Goal: Task Accomplishment & Management: Complete application form

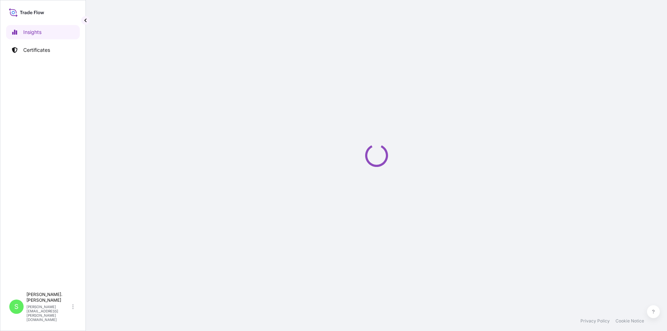
select select "2025"
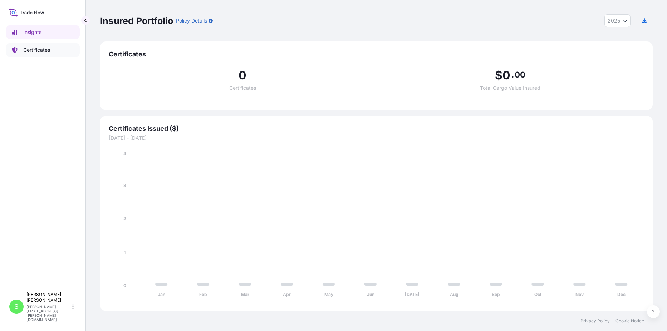
click at [40, 48] on p "Certificates" at bounding box center [36, 49] width 27 height 7
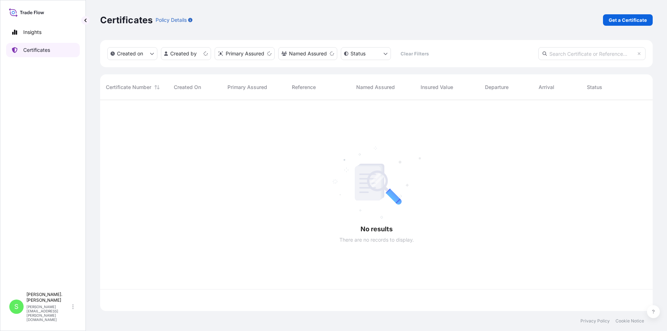
scroll to position [209, 547]
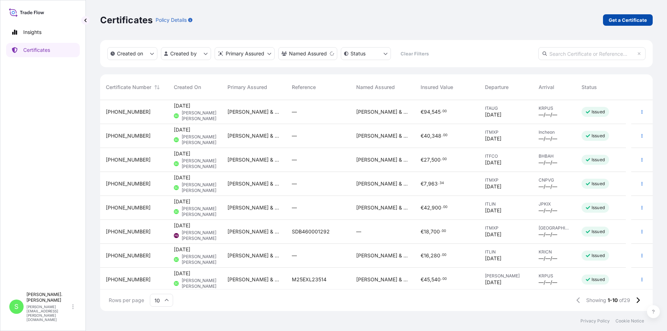
click at [627, 20] on p "Get a Certificate" at bounding box center [627, 19] width 38 height 7
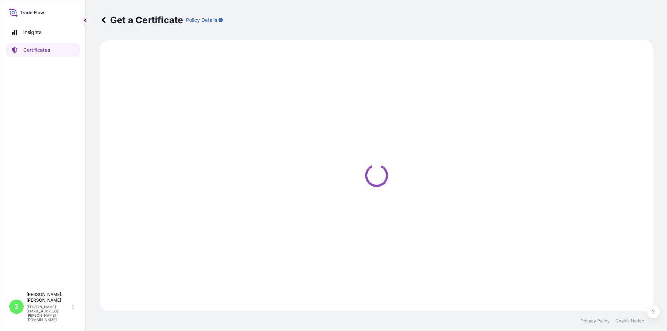
select select "Sea"
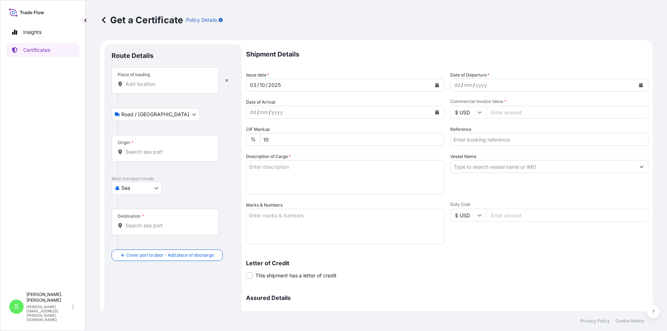
click at [152, 84] on input "Place of loading" at bounding box center [167, 83] width 84 height 7
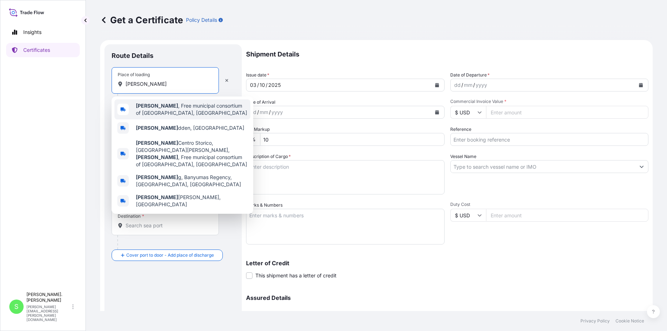
click at [165, 115] on span "[PERSON_NAME] , Free municipal consortium of [GEOGRAPHIC_DATA], [GEOGRAPHIC_DAT…" at bounding box center [192, 109] width 112 height 14
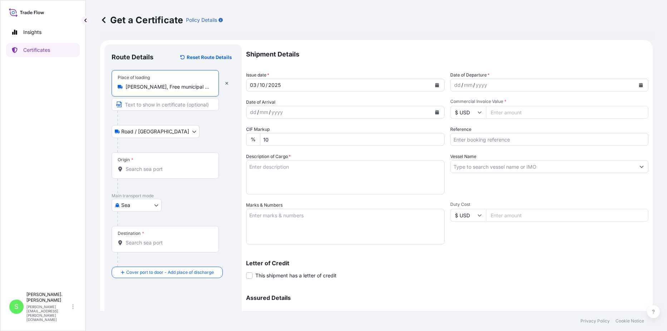
type input "[PERSON_NAME], Free municipal consortium of [GEOGRAPHIC_DATA], [GEOGRAPHIC_DATA]"
click at [156, 132] on body "5 options available. Insights Certificates S [PERSON_NAME]. Cianci [EMAIL_ADDRE…" at bounding box center [333, 165] width 667 height 331
click at [160, 160] on div "Origin *" at bounding box center [165, 165] width 107 height 26
click at [160, 165] on input "Origin *" at bounding box center [167, 168] width 84 height 7
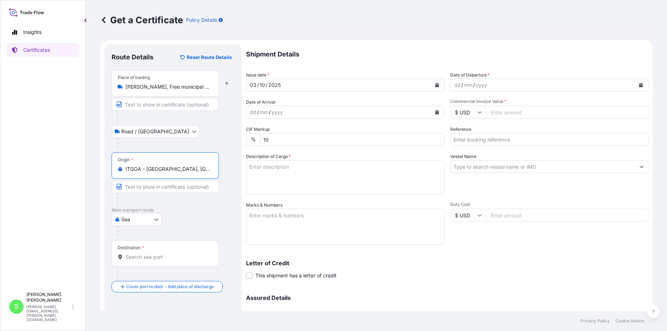
type input "ITGOA - [GEOGRAPHIC_DATA], [GEOGRAPHIC_DATA]"
click at [168, 251] on div "Destination *" at bounding box center [165, 253] width 107 height 26
click at [168, 253] on input "Destination *" at bounding box center [167, 256] width 84 height 7
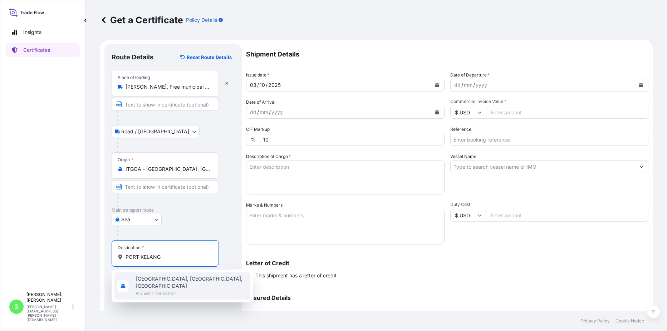
click at [177, 281] on span "[GEOGRAPHIC_DATA], [GEOGRAPHIC_DATA], [GEOGRAPHIC_DATA]" at bounding box center [192, 282] width 112 height 14
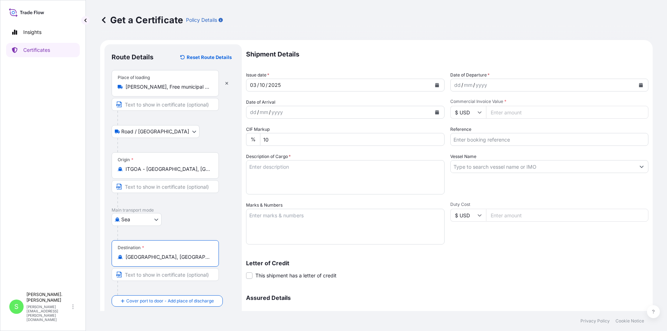
type input "[GEOGRAPHIC_DATA], [GEOGRAPHIC_DATA], [GEOGRAPHIC_DATA]"
click at [475, 85] on div "yyyy" at bounding box center [481, 85] width 13 height 9
click at [639, 85] on icon "Calendar" at bounding box center [641, 85] width 4 height 4
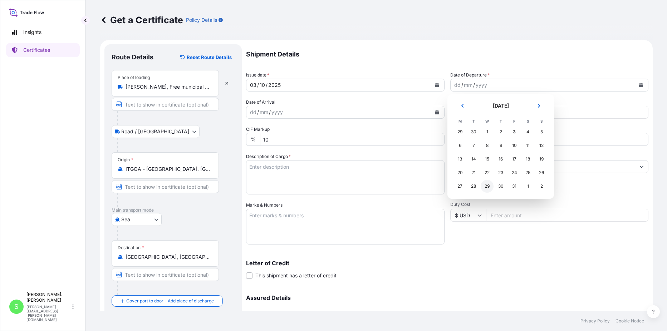
click at [490, 186] on div "29" at bounding box center [486, 186] width 13 height 13
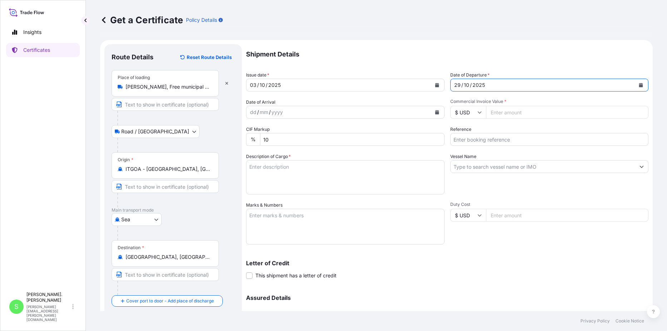
click at [477, 113] on icon at bounding box center [479, 113] width 4 height 2
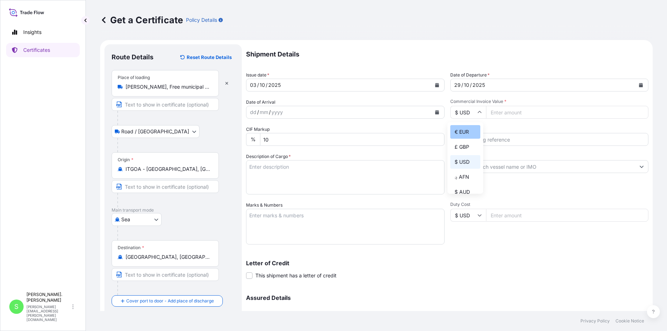
click at [466, 132] on div "€ EUR" at bounding box center [465, 132] width 30 height 14
type input "€ EUR"
click at [504, 114] on input "Commercial Invoice Value *" at bounding box center [567, 112] width 163 height 13
type input "3855"
click at [283, 173] on textarea "Description of Cargo *" at bounding box center [345, 177] width 198 height 34
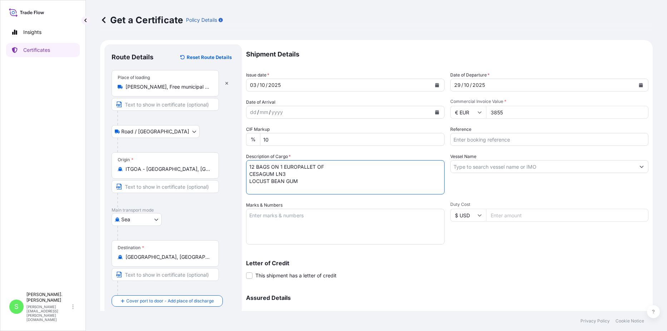
type textarea "12 BAGS ON 1 EUROPALLET OF CESAGUM LN3 LOCUST BEAN GUM"
click at [269, 216] on textarea "Marks & Numbers" at bounding box center [345, 227] width 198 height 36
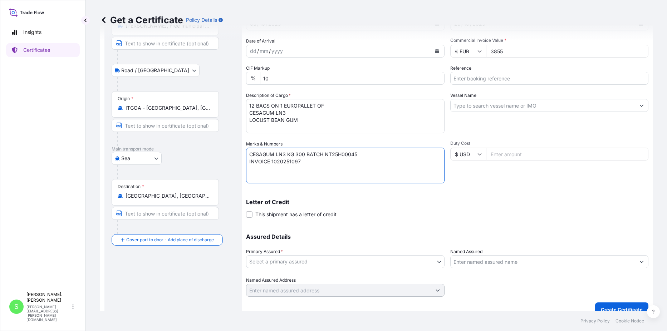
scroll to position [71, 0]
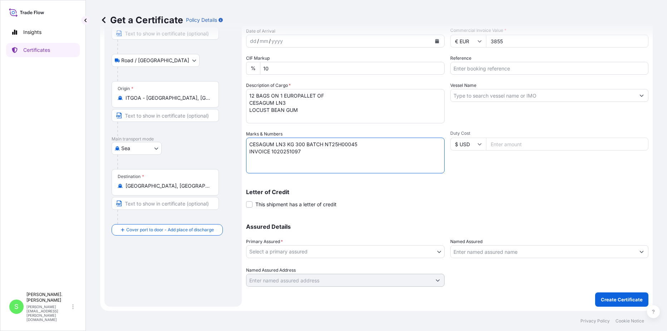
type textarea "CESAGUM LN3 KG 300 BATCH NT25H00045 INVOICE 1020251097"
click at [307, 253] on body "Insights Certificates S [PERSON_NAME]. Cianci [EMAIL_ADDRESS][PERSON_NAME][DOMA…" at bounding box center [333, 165] width 667 height 331
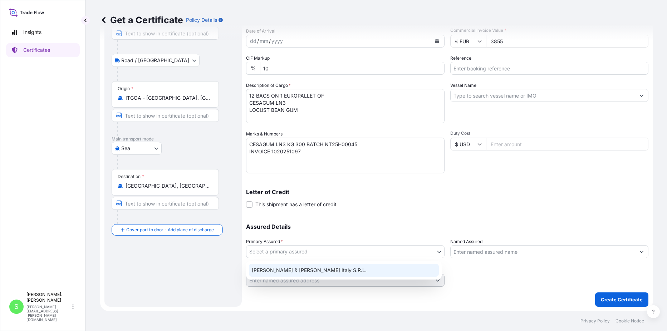
click at [300, 269] on div "[PERSON_NAME] & [PERSON_NAME] Italy S.R.L." at bounding box center [344, 270] width 190 height 13
select select "31672"
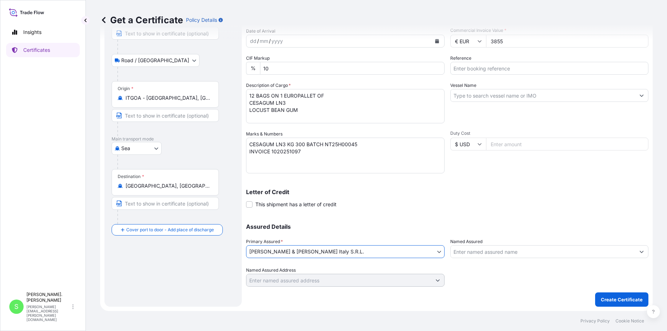
click at [497, 254] on input "Named Assured" at bounding box center [542, 251] width 185 height 13
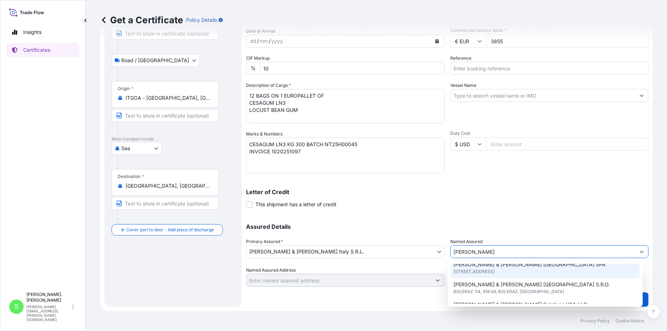
scroll to position [107, 0]
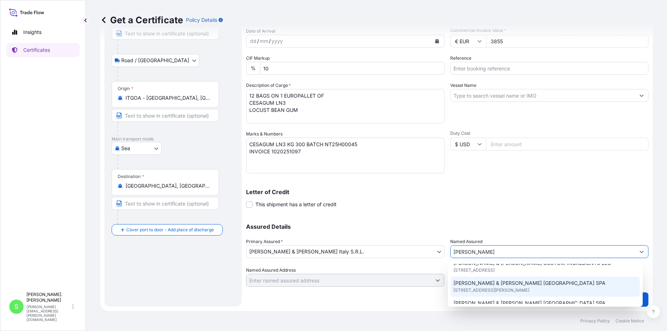
click at [502, 294] on span "[STREET_ADDRESS][PERSON_NAME]" at bounding box center [491, 290] width 76 height 7
type input "[PERSON_NAME] & [PERSON_NAME] [GEOGRAPHIC_DATA] SPA"
type input "[STREET_ADDRESS][PERSON_NAME]"
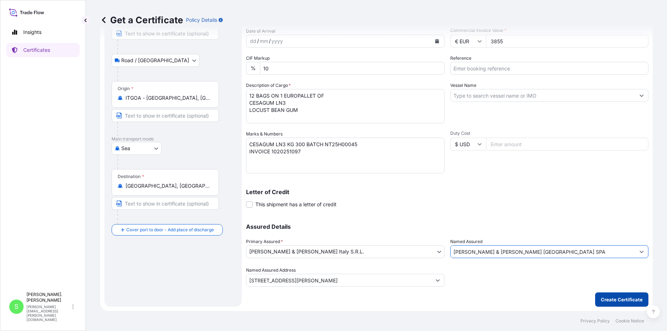
type input "[PERSON_NAME] & [PERSON_NAME] [GEOGRAPHIC_DATA] SPA"
click at [607, 297] on p "Create Certificate" at bounding box center [621, 299] width 42 height 7
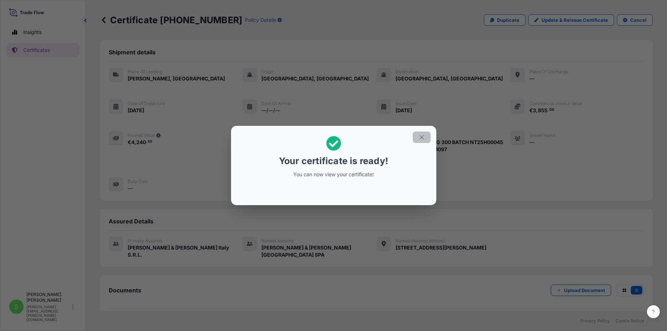
click at [420, 139] on icon "button" at bounding box center [421, 137] width 6 height 6
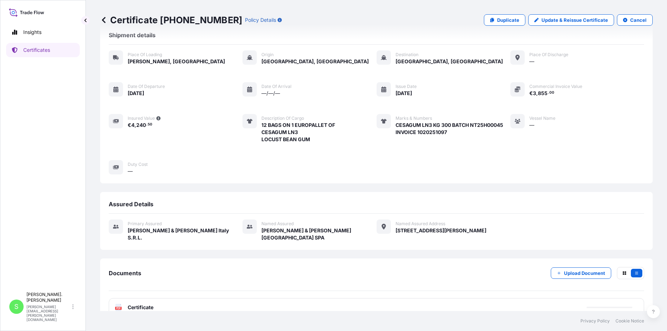
scroll to position [24, 0]
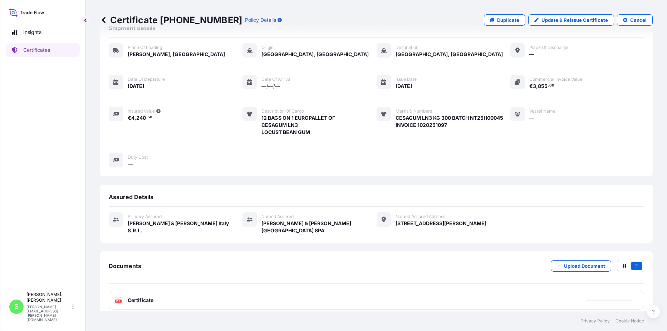
click at [143, 297] on span "Certificate" at bounding box center [141, 300] width 26 height 7
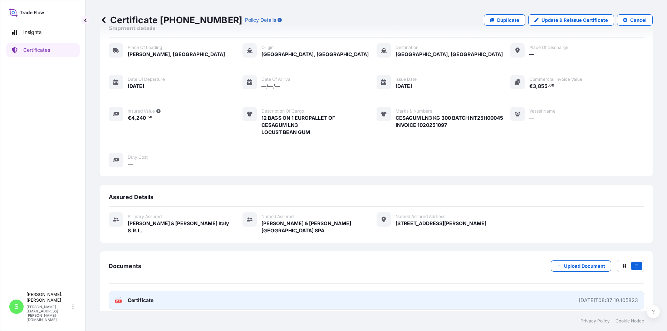
click at [119, 300] on text "PDF" at bounding box center [118, 301] width 5 height 3
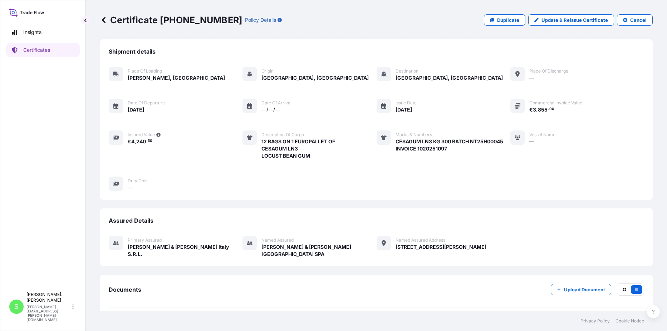
scroll to position [0, 0]
